Goal: Check status

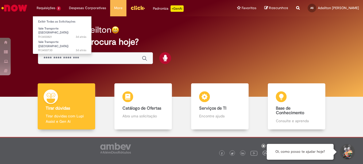
click at [46, 6] on li "Requisições 2 Exibir Todas as Solicitações Vale Transporte (VT) 3d atrás 3 dias…" at bounding box center [49, 8] width 32 height 16
click at [63, 21] on link "Exibir Todas as Solicitações" at bounding box center [62, 22] width 59 height 6
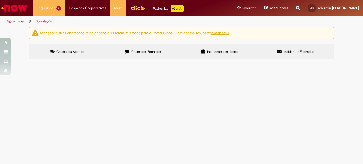
click at [0, 0] on td "Vale Transporte ([GEOGRAPHIC_DATA])" at bounding box center [0, 0] width 0 height 0
click at [11, 60] on div "Atenção: alguns chamados relacionados a T.I foram migrados para o Portal Global…" at bounding box center [181, 44] width 363 height 34
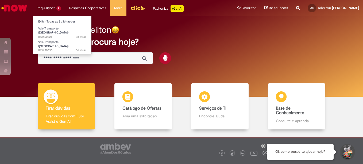
click at [54, 7] on li "Requisições 2 Exibir Todas as Solicitações Vale Transporte (VT) 3d atrás 3 dias…" at bounding box center [49, 8] width 32 height 16
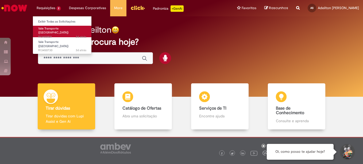
click at [47, 35] on span "3d atrás 3 dias atrás R13450821" at bounding box center [62, 37] width 48 height 4
click at [48, 30] on span "Vale Transporte ([GEOGRAPHIC_DATA])" at bounding box center [53, 30] width 30 height 8
click at [48, 28] on span "Vale Transporte ([GEOGRAPHIC_DATA])" at bounding box center [53, 30] width 30 height 8
